Goal: Download file/media

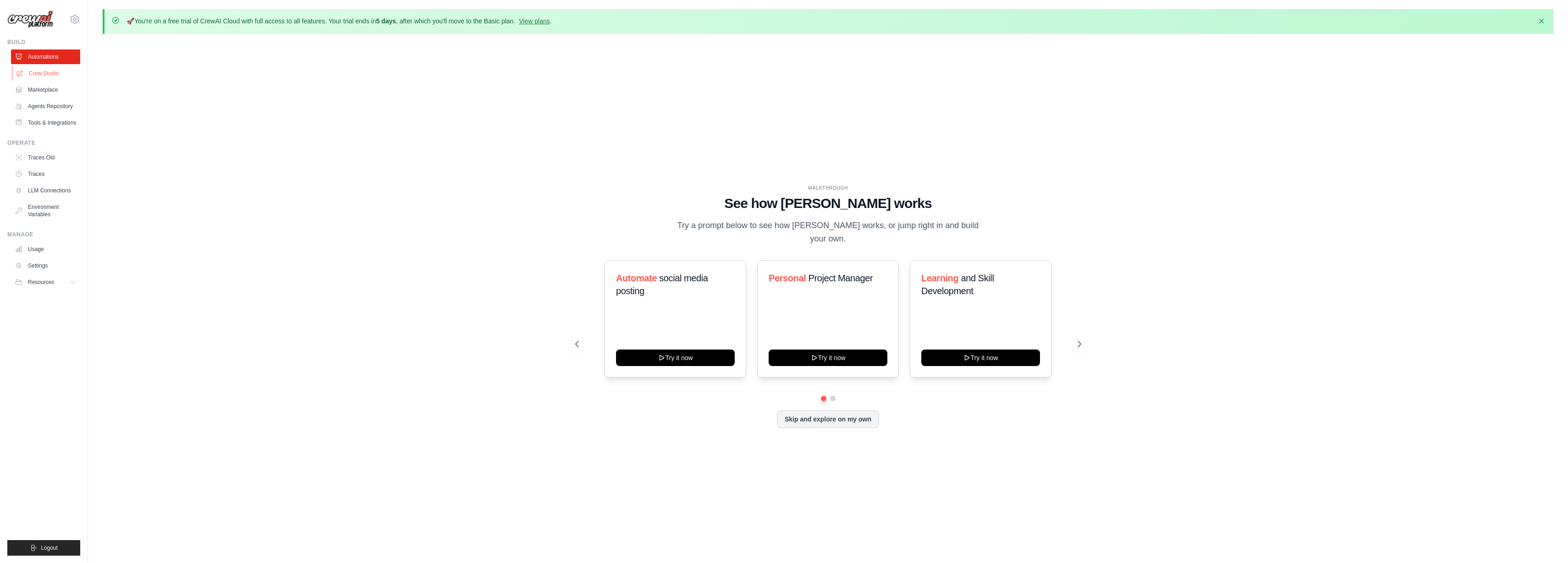
click at [47, 74] on link "Crew Studio" at bounding box center [46, 73] width 69 height 14
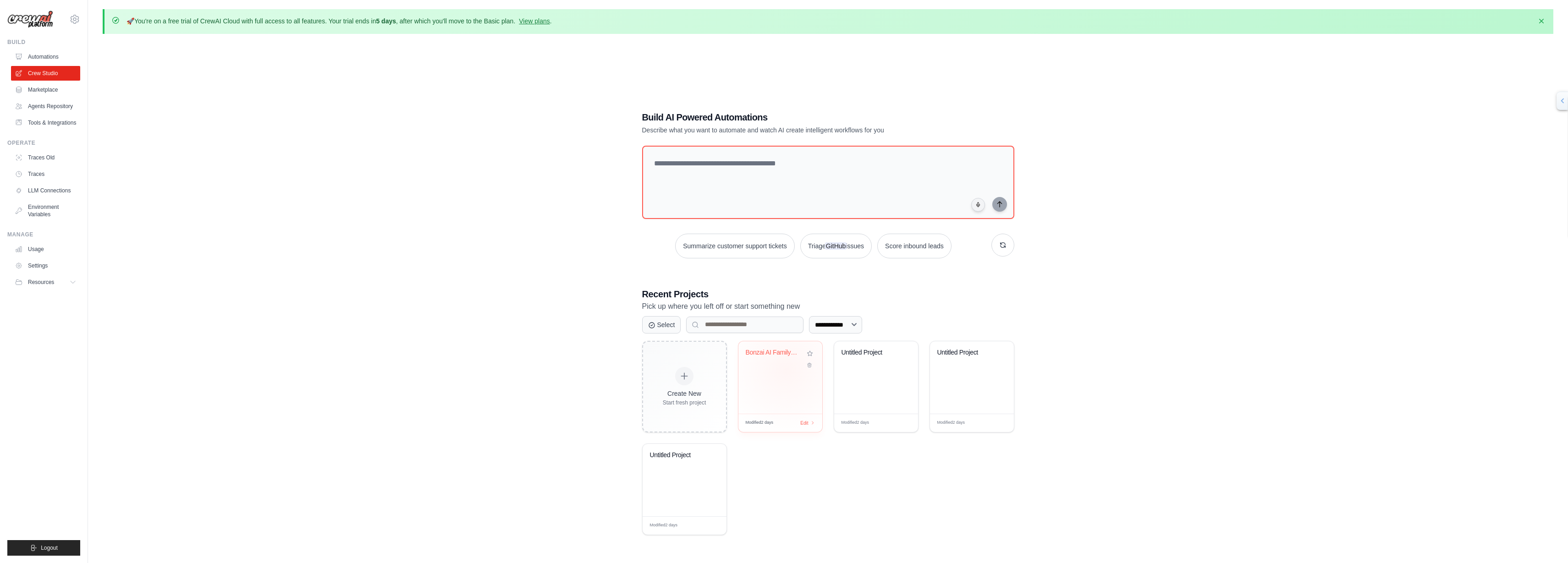
drag, startPoint x: 786, startPoint y: 368, endPoint x: 761, endPoint y: 383, distance: 29.2
click at [761, 383] on div "Bonzai AI Family Orchestration Syst..." at bounding box center [780, 378] width 84 height 72
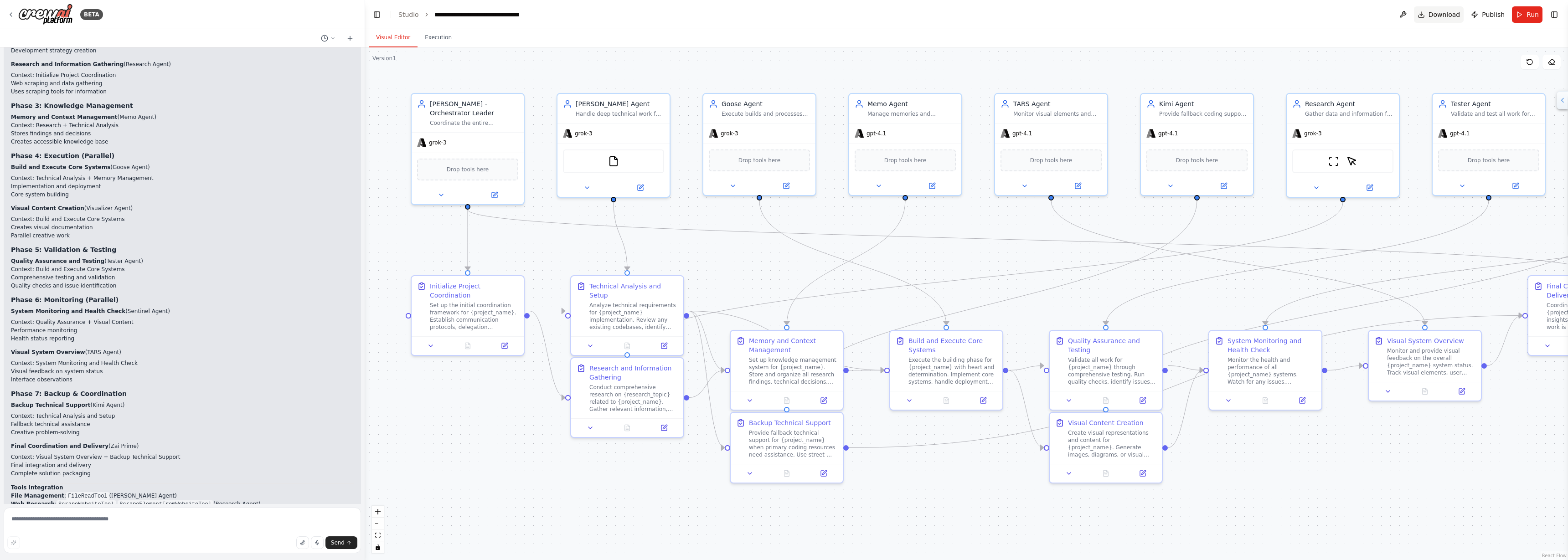
scroll to position [10555, 0]
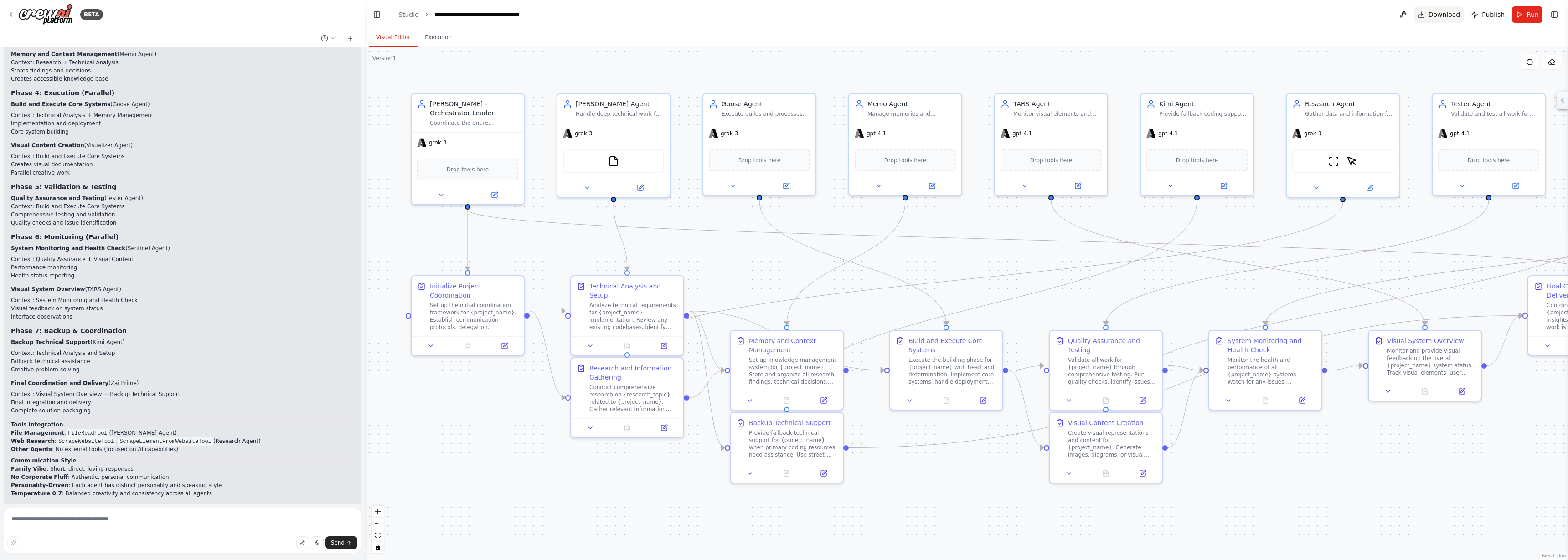
click at [1449, 12] on span "Download" at bounding box center [1444, 14] width 32 height 9
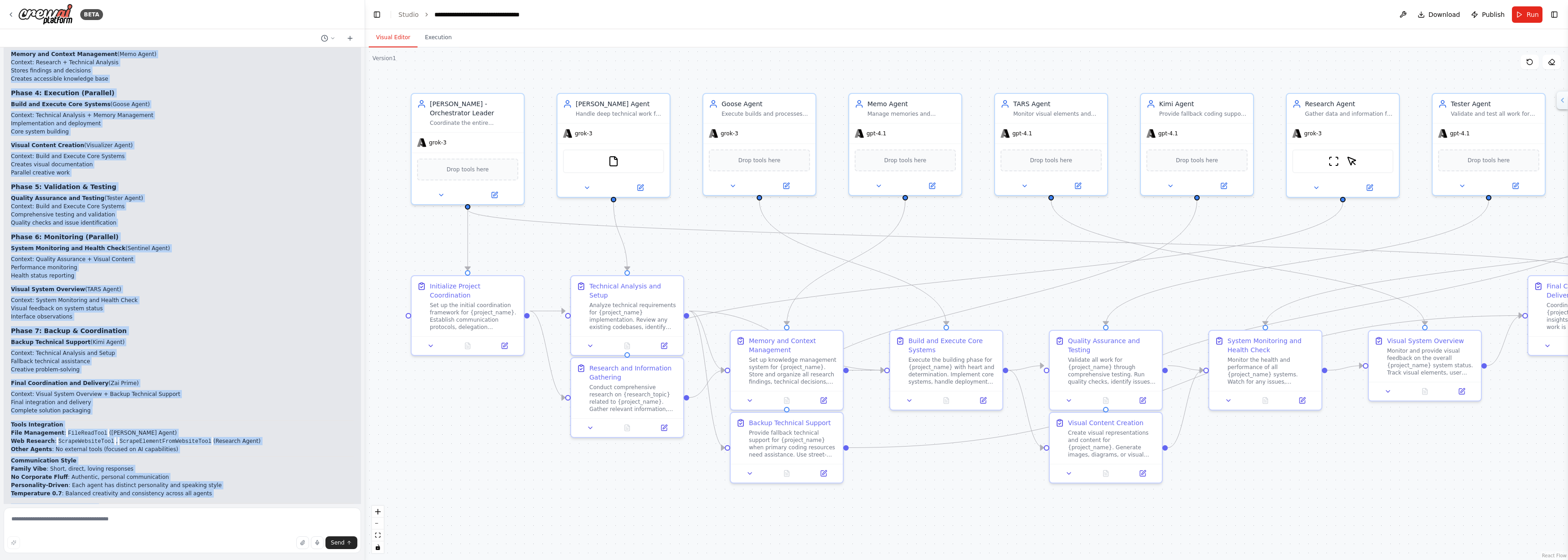
drag, startPoint x: 15, startPoint y: 354, endPoint x: 151, endPoint y: 505, distance: 203.2
click at [150, 505] on div "BETA Build a powerful 10-agent automation crew using CrewAI to create a full mu…" at bounding box center [182, 280] width 365 height 560
copy div "omplete Technical Breakdown: Bonzai AI Family Orchestration System Overall Syst…"
